Goal: Information Seeking & Learning: Learn about a topic

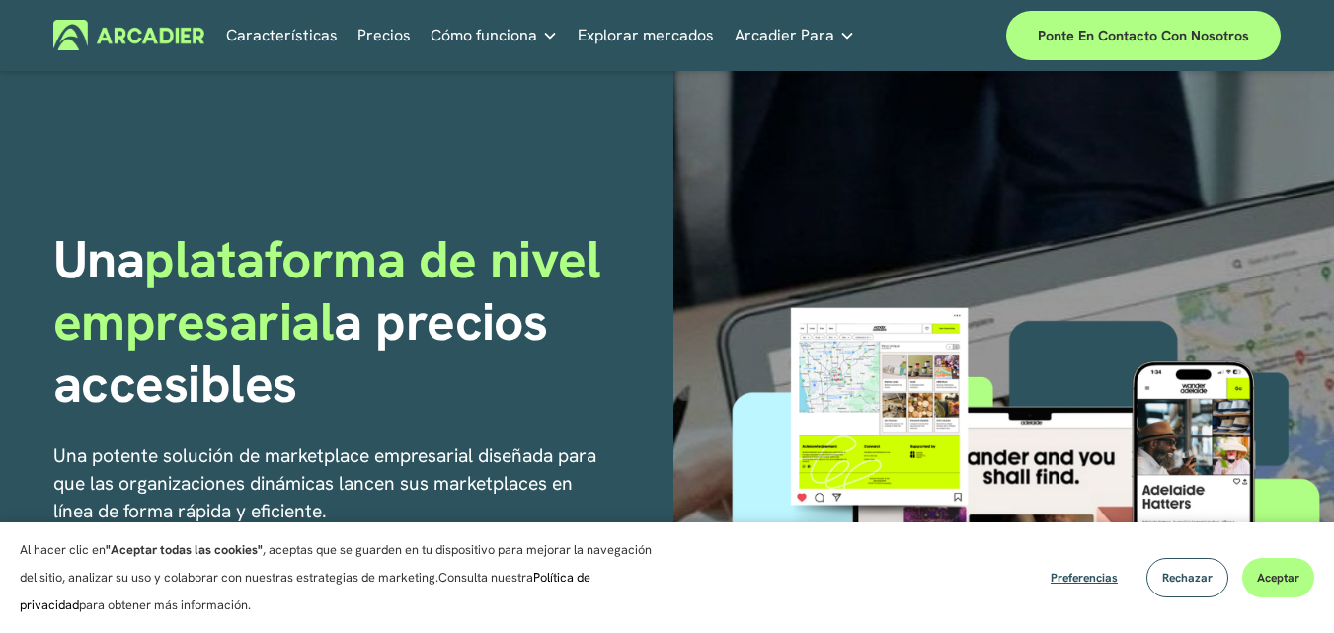
click at [392, 34] on font "Precios" at bounding box center [383, 35] width 53 height 21
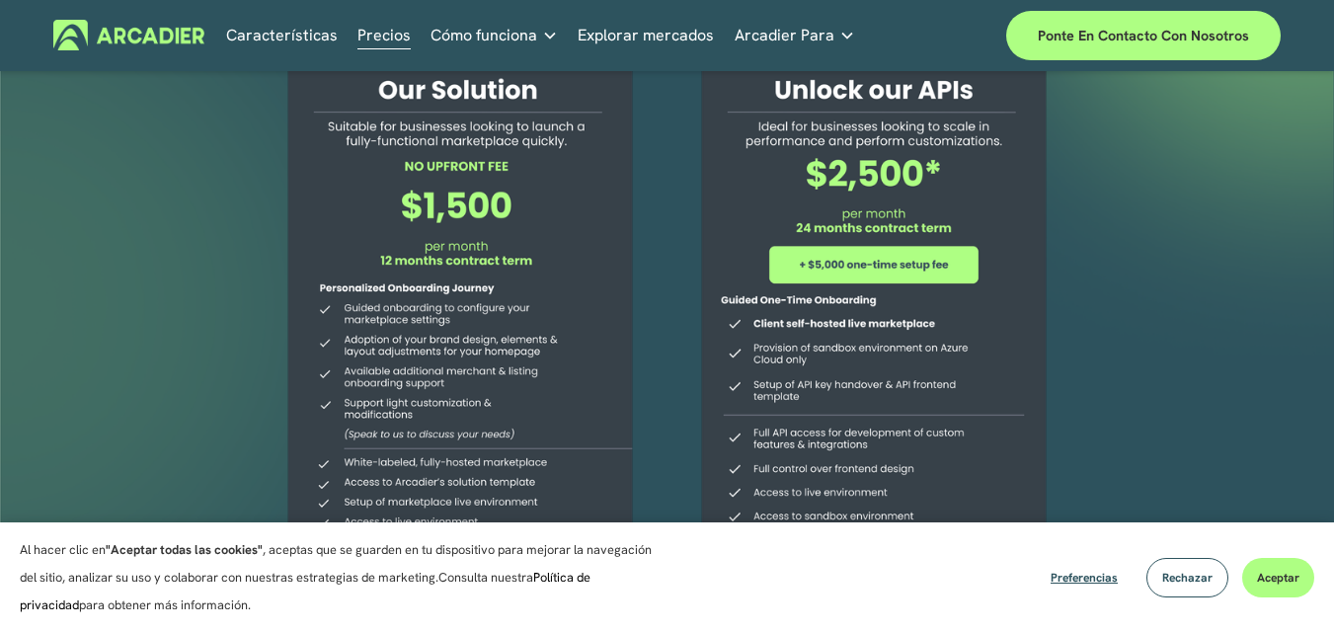
scroll to position [197, 0]
click at [0, 0] on font "Leer más" at bounding box center [0, 0] width 0 height 0
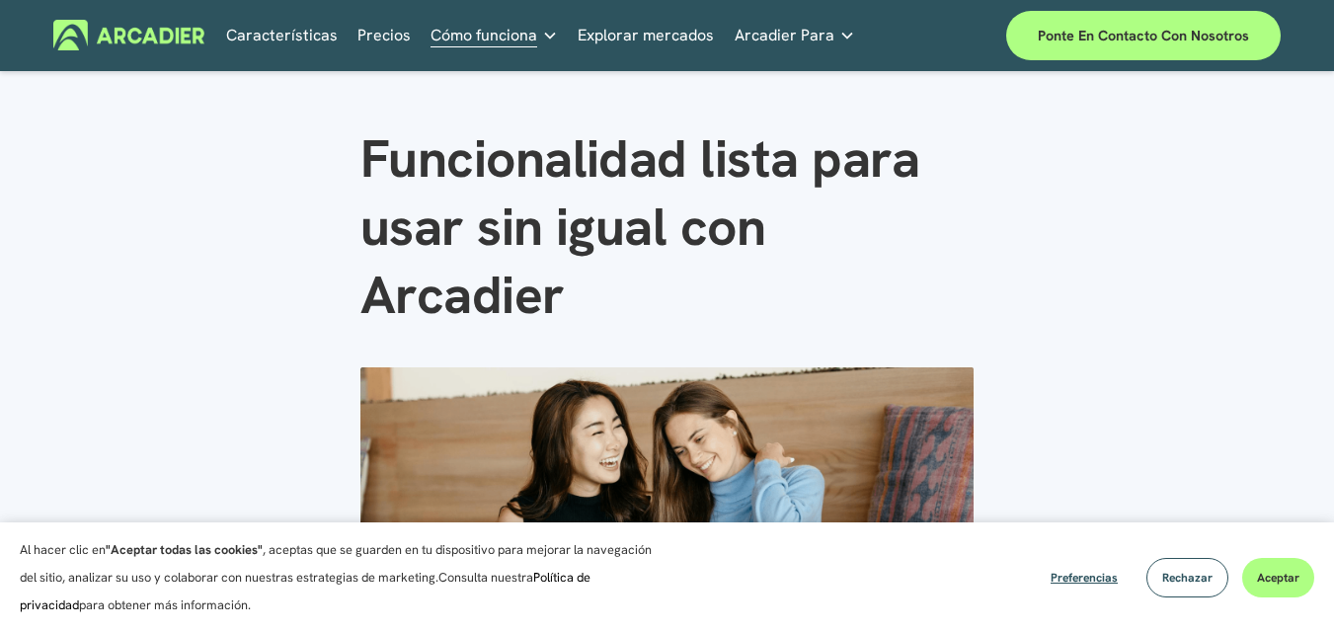
click at [377, 31] on font "Precios" at bounding box center [383, 35] width 53 height 21
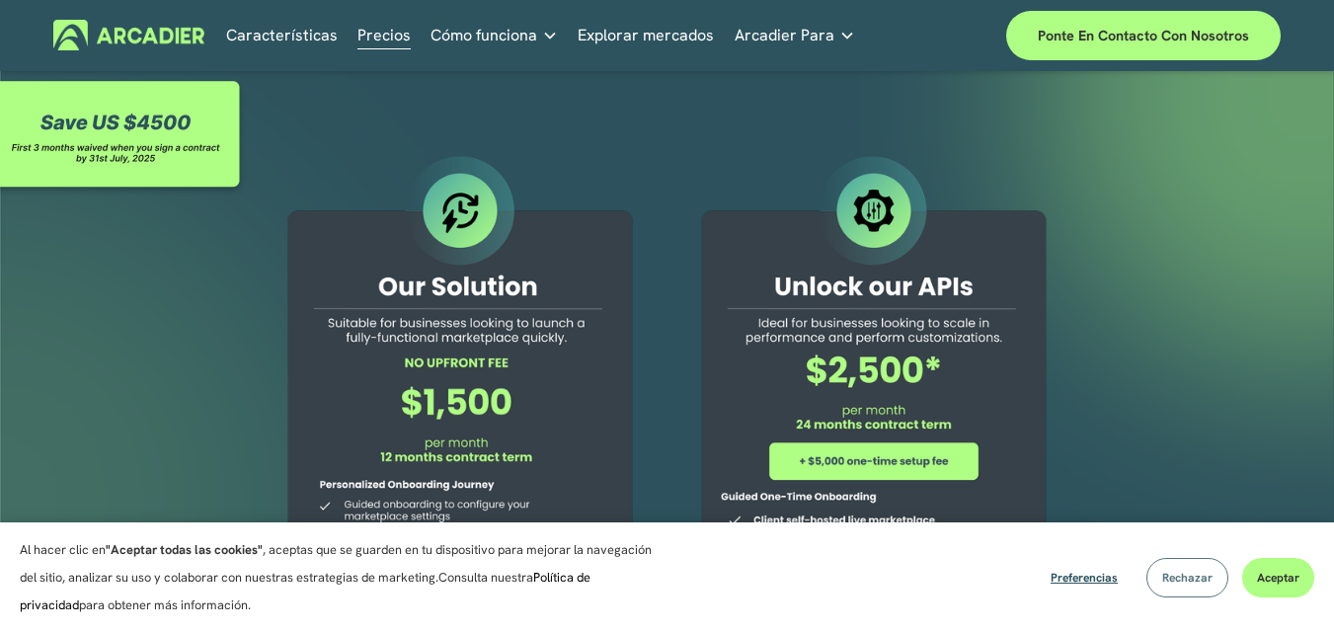
click at [1173, 581] on font "Rechazar" at bounding box center [1187, 578] width 50 height 16
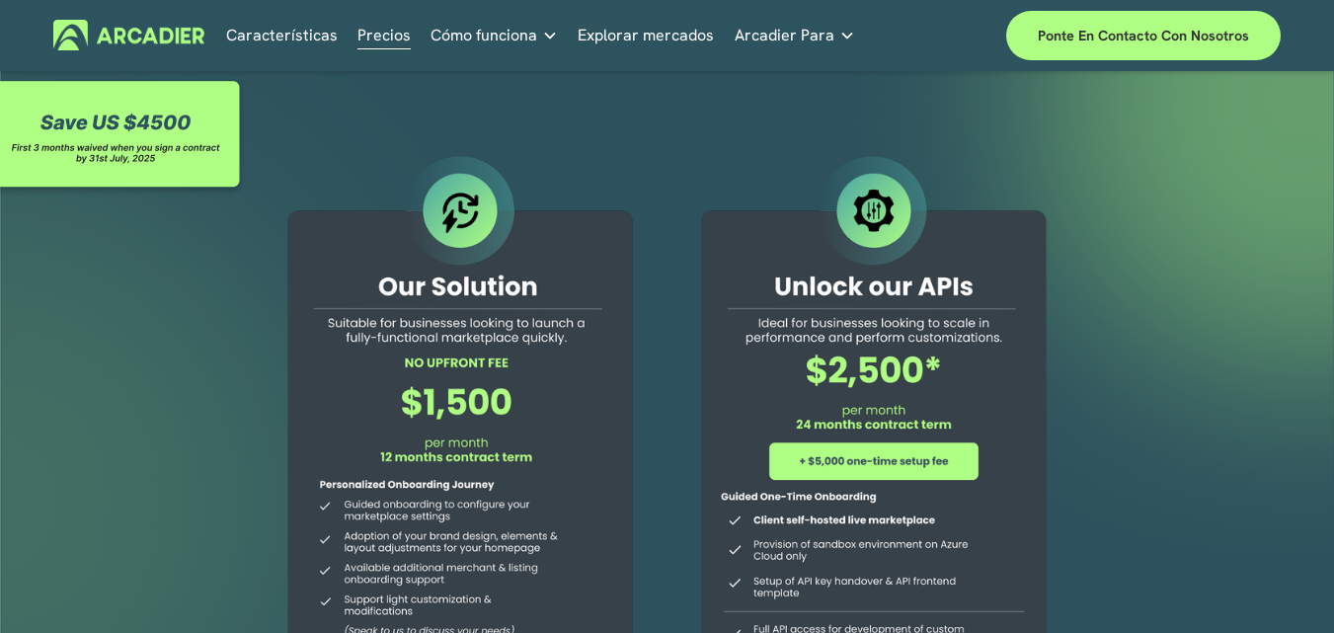
click at [1279, 163] on div at bounding box center [667, 519] width 1334 height 896
click at [298, 36] on font "Características" at bounding box center [282, 35] width 112 height 21
